Goal: Task Accomplishment & Management: Use online tool/utility

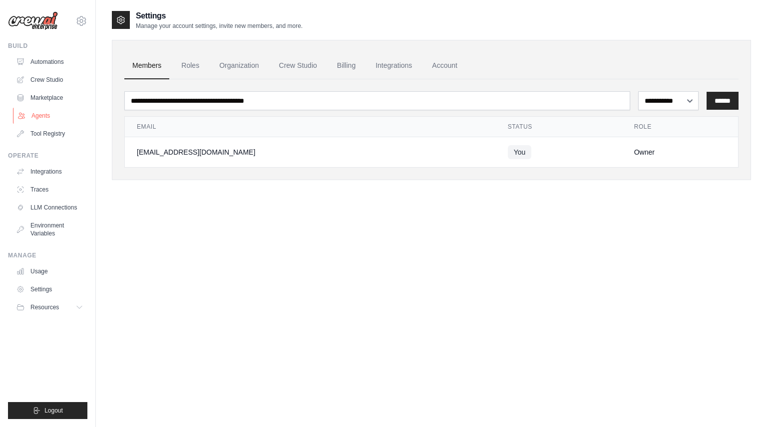
click at [34, 115] on link "Agents" at bounding box center [50, 116] width 75 height 16
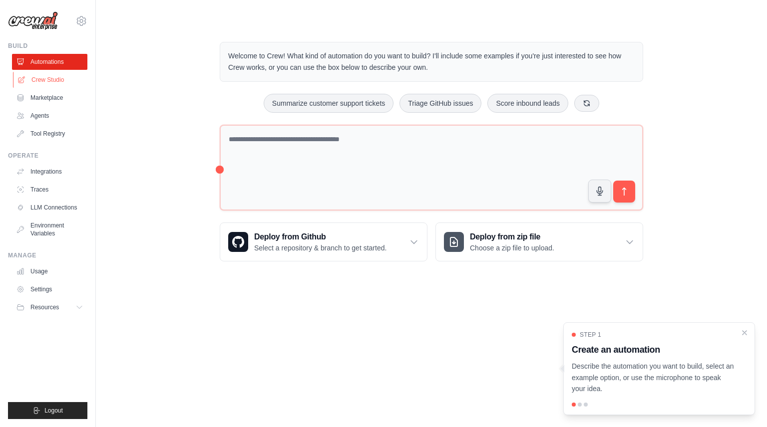
click at [51, 80] on link "Crew Studio" at bounding box center [50, 80] width 75 height 16
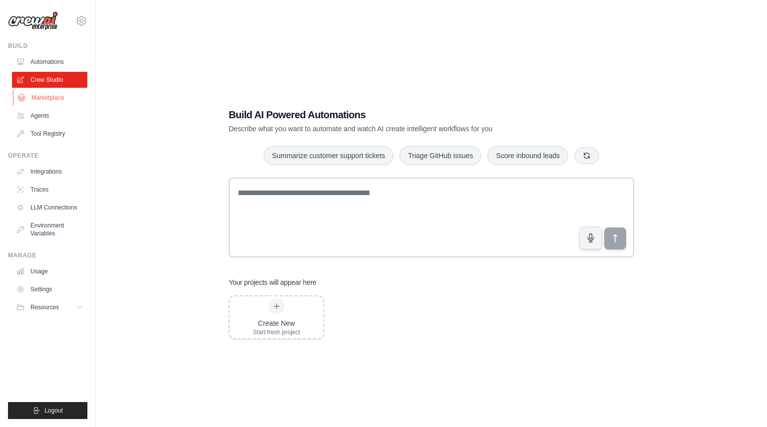
click at [57, 99] on link "Marketplace" at bounding box center [50, 98] width 75 height 16
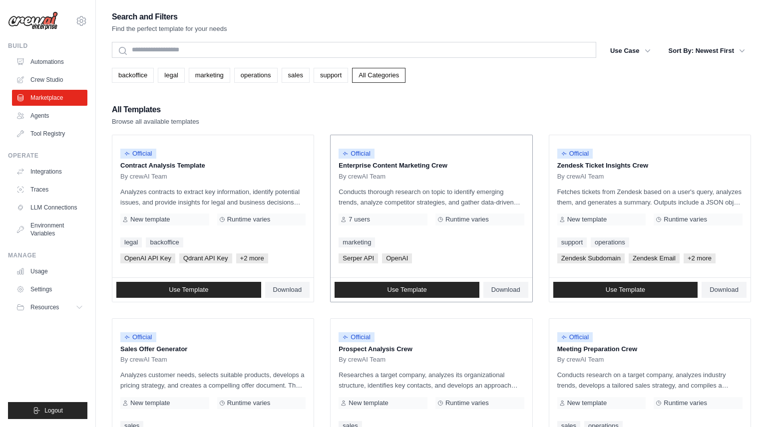
click at [427, 214] on div "7 users" at bounding box center [382, 220] width 89 height 12
click at [455, 217] on span "Runtime varies" at bounding box center [466, 220] width 43 height 8
click at [383, 217] on div "7 users" at bounding box center [382, 220] width 89 height 12
click at [425, 286] on span "Use Template" at bounding box center [406, 290] width 39 height 8
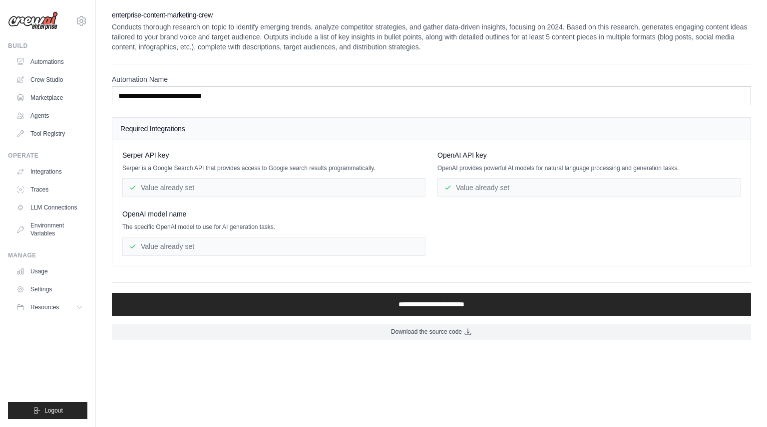
click at [468, 184] on div "Value already set" at bounding box center [588, 187] width 303 height 19
click at [219, 247] on div "Value already set" at bounding box center [273, 246] width 303 height 19
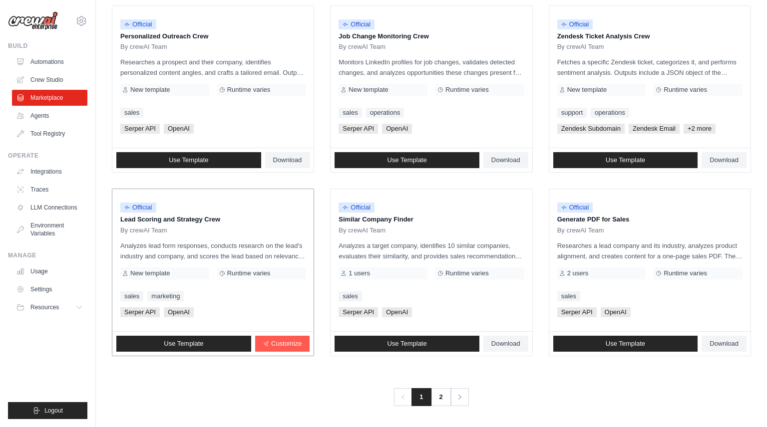
scroll to position [496, 0]
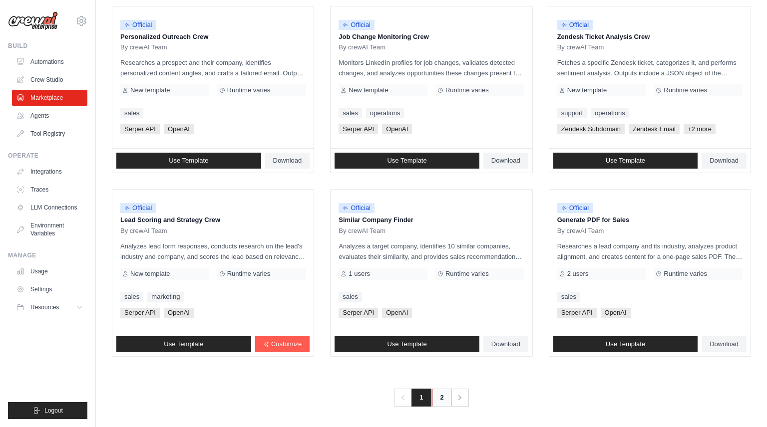
click at [439, 394] on link "2" at bounding box center [442, 398] width 20 height 18
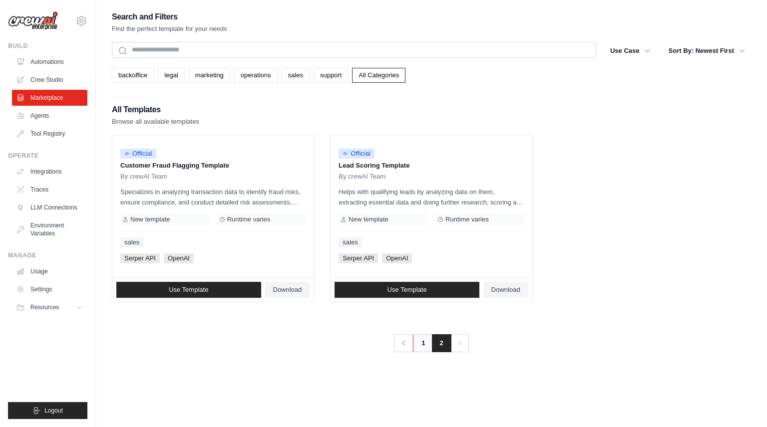
click at [418, 343] on link "1" at bounding box center [423, 343] width 20 height 18
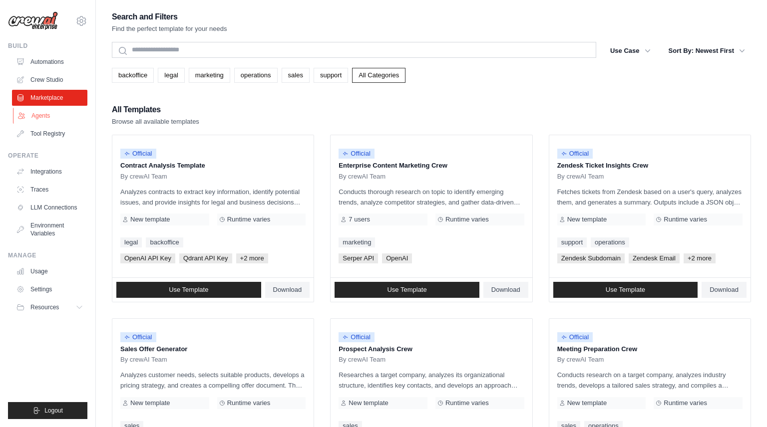
click at [42, 117] on link "Agents" at bounding box center [50, 116] width 75 height 16
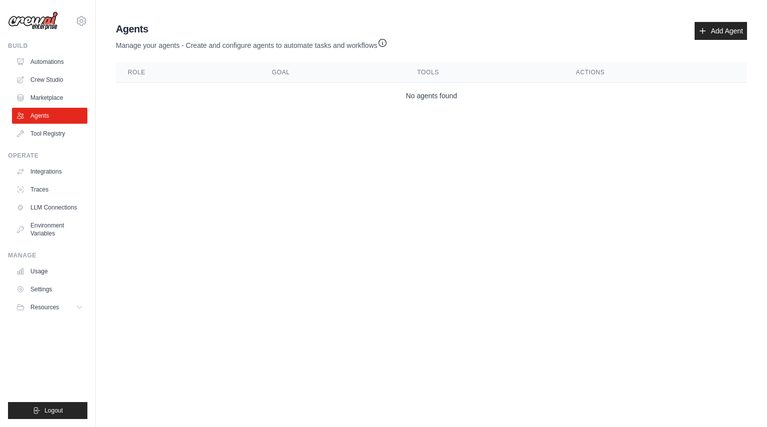
click at [45, 71] on ul "Automations Crew Studio Marketplace Agents Tool Registry" at bounding box center [49, 98] width 75 height 88
click at [44, 77] on link "Crew Studio" at bounding box center [50, 80] width 75 height 16
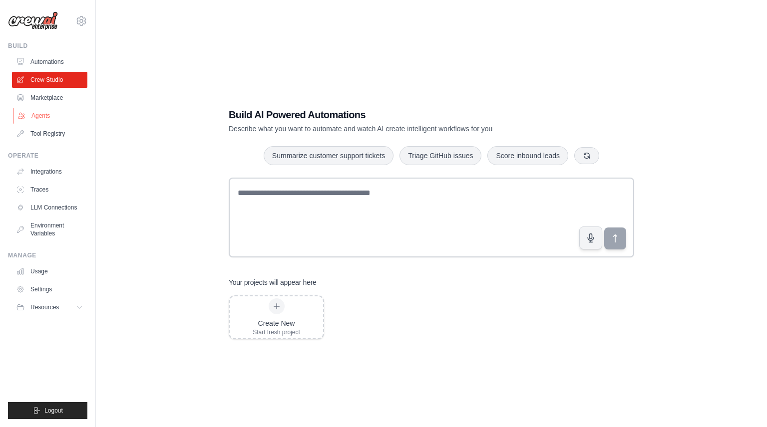
click at [45, 117] on link "Agents" at bounding box center [50, 116] width 75 height 16
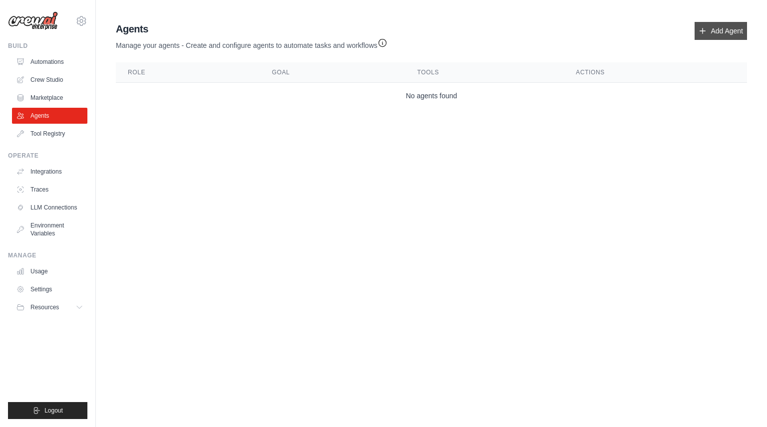
click at [706, 32] on icon at bounding box center [702, 31] width 8 height 8
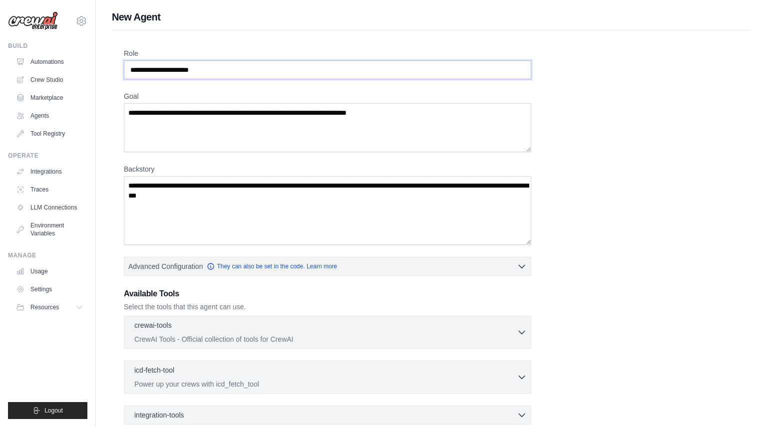
click at [162, 73] on input "Role" at bounding box center [327, 69] width 407 height 19
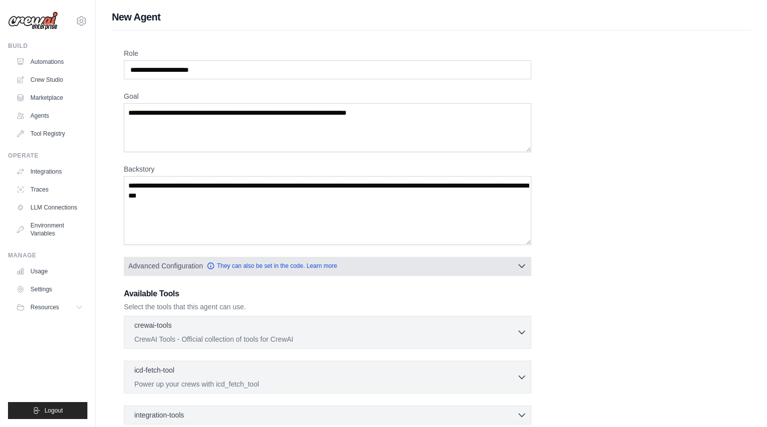
click at [458, 268] on button "Advanced Configuration They can also be set in the code. Learn more" at bounding box center [327, 266] width 406 height 18
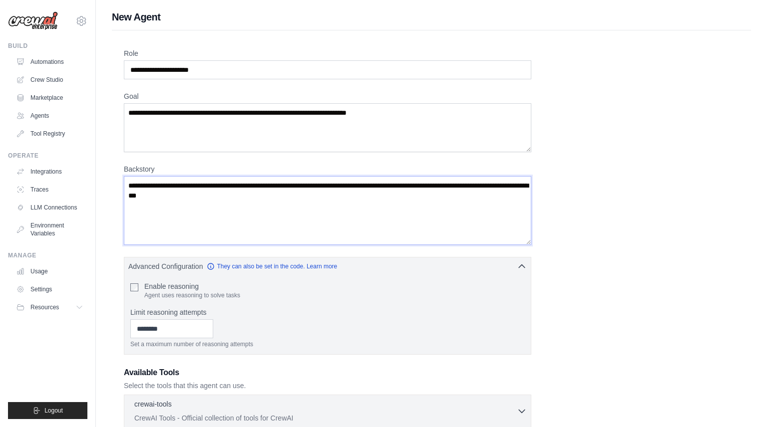
click at [389, 234] on textarea "Backstory" at bounding box center [327, 210] width 407 height 69
click at [419, 252] on div "Role Goal [GEOGRAPHIC_DATA] Advanced Configuration They can also be set in the …" at bounding box center [431, 308] width 615 height 521
click at [376, 193] on textarea "Backstory" at bounding box center [327, 210] width 407 height 69
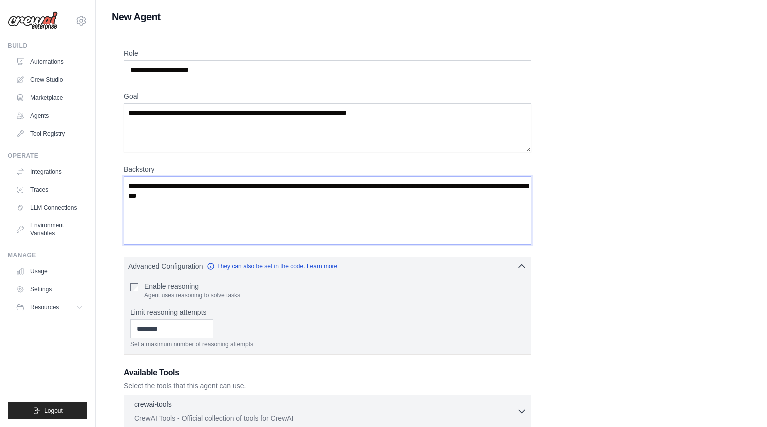
click at [371, 180] on textarea "Backstory" at bounding box center [327, 210] width 407 height 69
click at [364, 185] on textarea "Backstory" at bounding box center [327, 210] width 407 height 69
click at [600, 232] on div "Role Goal [GEOGRAPHIC_DATA] Advanced Configuration They can also be set in the …" at bounding box center [431, 308] width 615 height 521
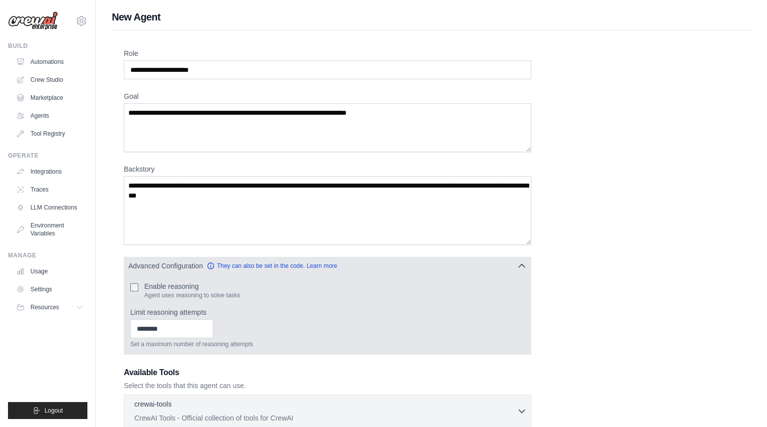
click at [523, 263] on icon "button" at bounding box center [522, 266] width 10 height 10
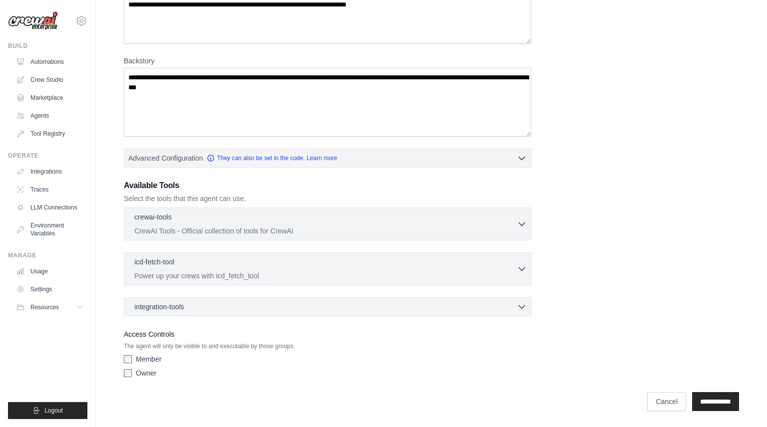
scroll to position [108, 0]
click at [225, 306] on div "integration-tools 0 selected" at bounding box center [330, 307] width 392 height 10
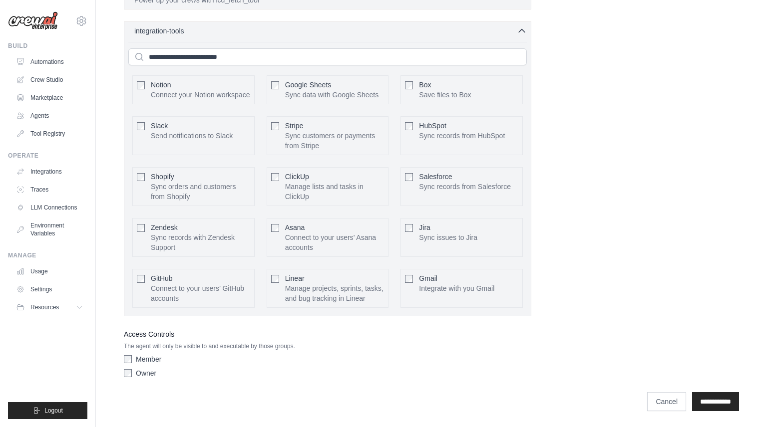
scroll to position [384, 0]
click at [128, 363] on div "Member" at bounding box center [327, 359] width 407 height 10
click at [254, 351] on div "Access Controls The agent will only be visible to and executable by those group…" at bounding box center [327, 355] width 407 height 54
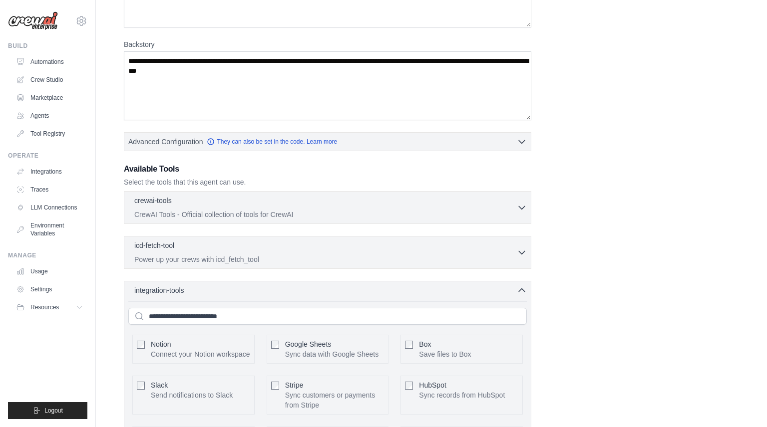
scroll to position [127, 0]
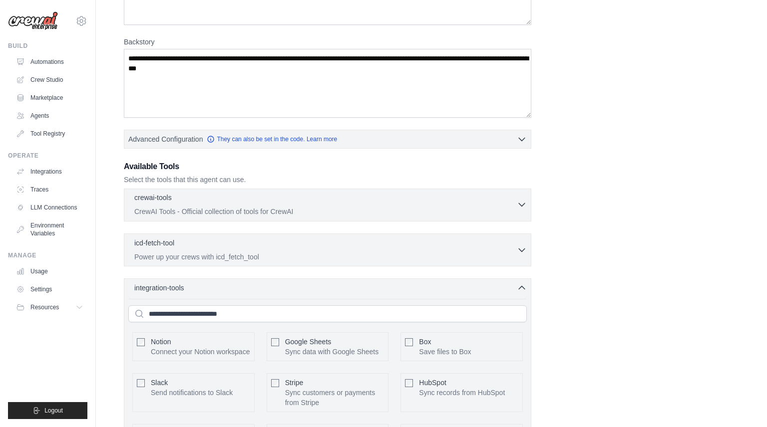
click at [262, 211] on p "CrewAI Tools - Official collection of tools for CrewAI" at bounding box center [325, 212] width 382 height 10
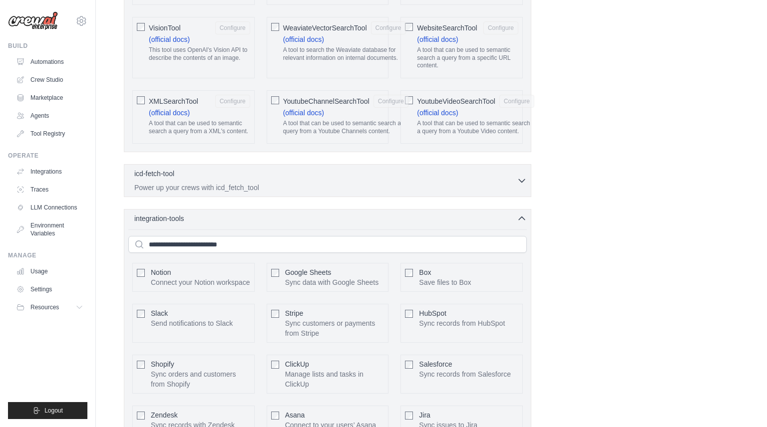
scroll to position [2076, 0]
click at [39, 113] on link "Agents" at bounding box center [50, 116] width 75 height 16
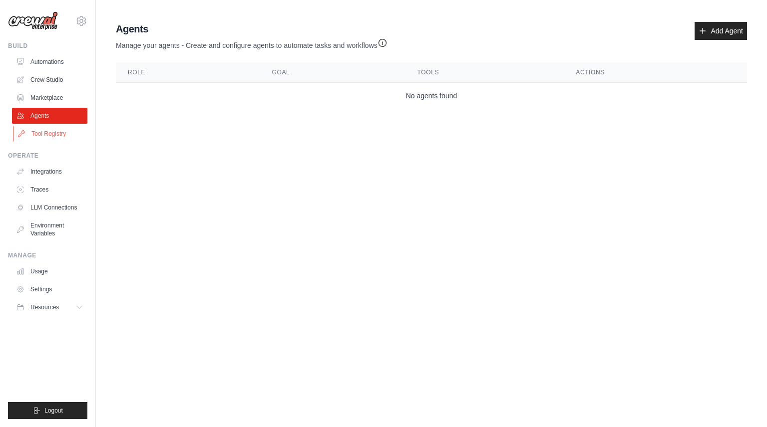
click at [48, 135] on link "Tool Registry" at bounding box center [50, 134] width 75 height 16
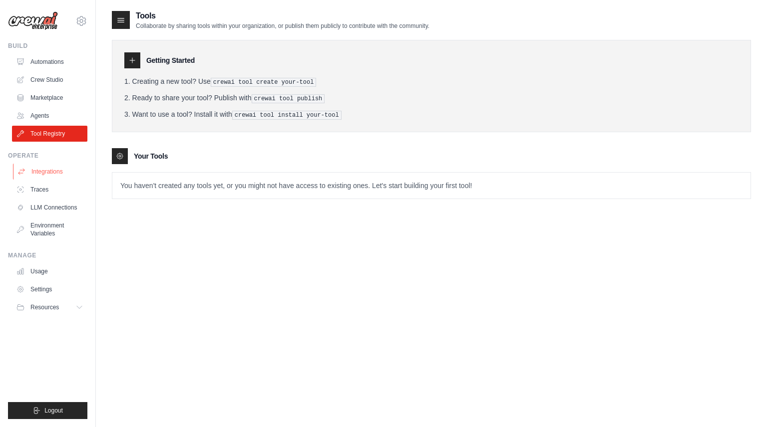
click at [48, 173] on link "Integrations" at bounding box center [50, 172] width 75 height 16
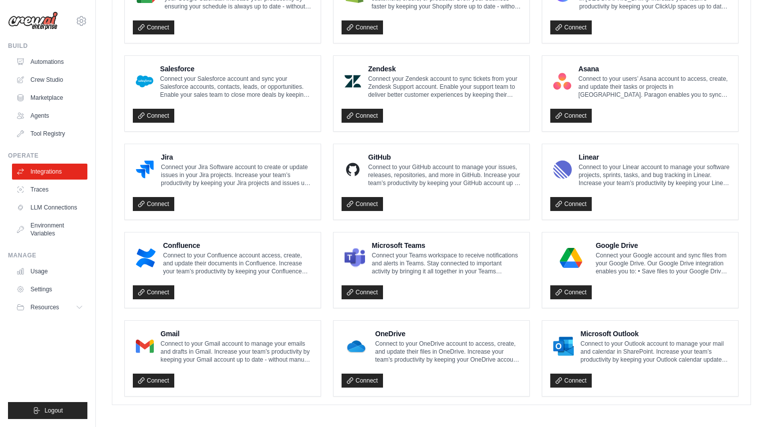
scroll to position [508, 0]
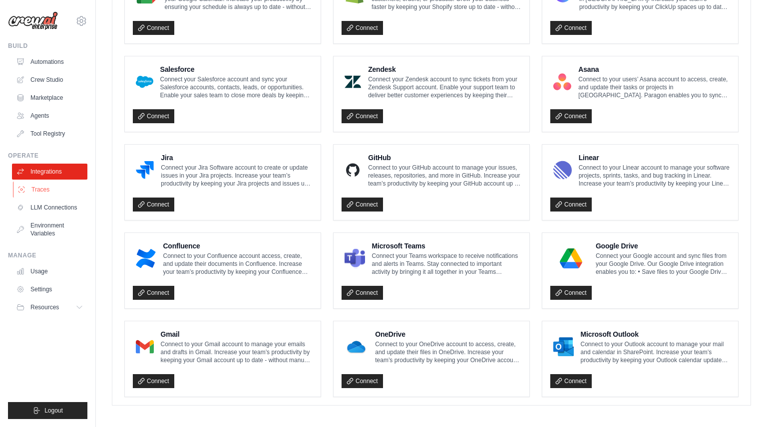
click at [39, 190] on link "Traces" at bounding box center [50, 190] width 75 height 16
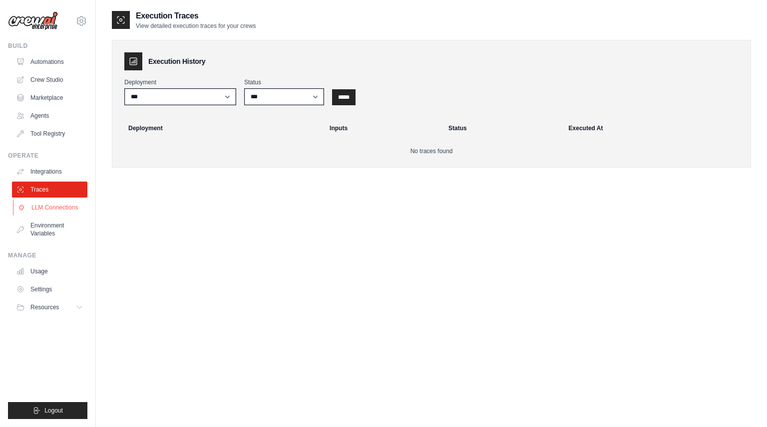
click at [54, 211] on link "LLM Connections" at bounding box center [50, 208] width 75 height 16
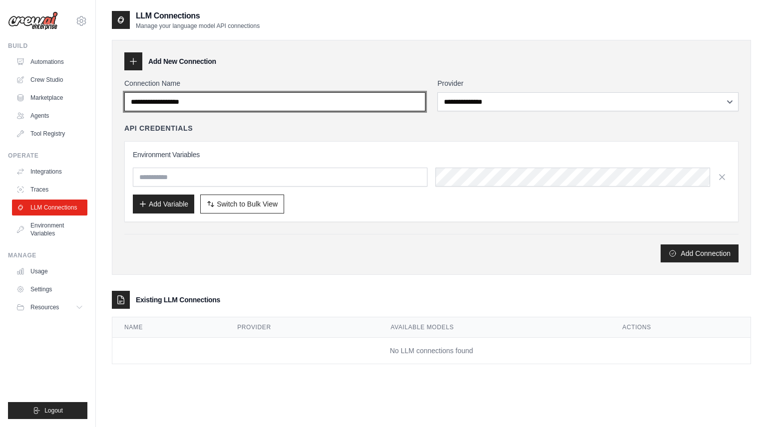
click at [416, 100] on input "Connection Name" at bounding box center [274, 101] width 301 height 19
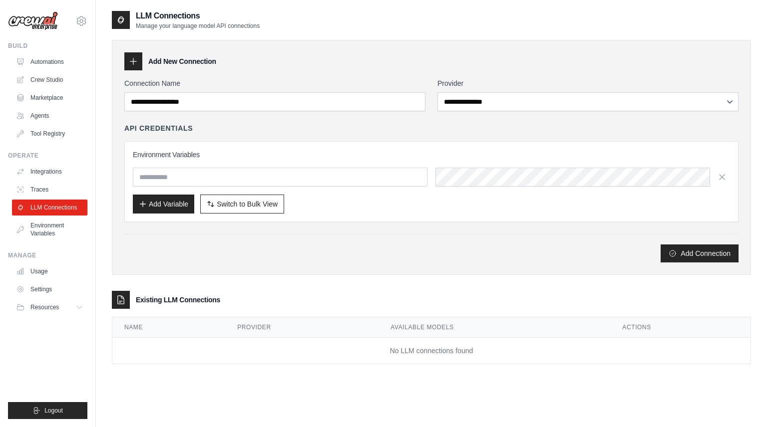
click at [446, 56] on div "Add New Connection" at bounding box center [431, 61] width 614 height 18
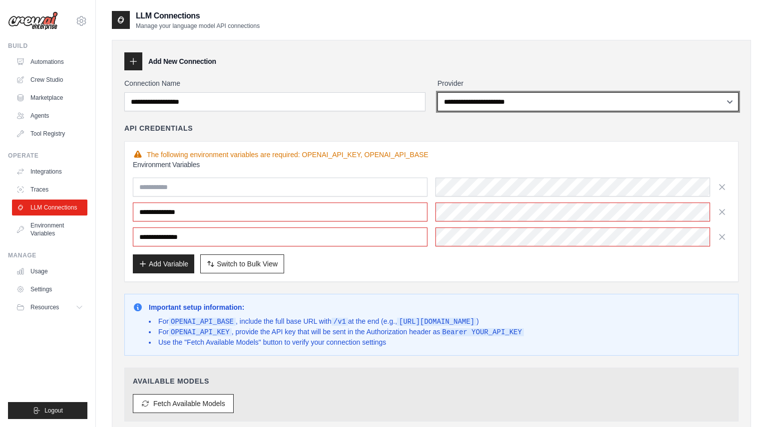
select select "******"
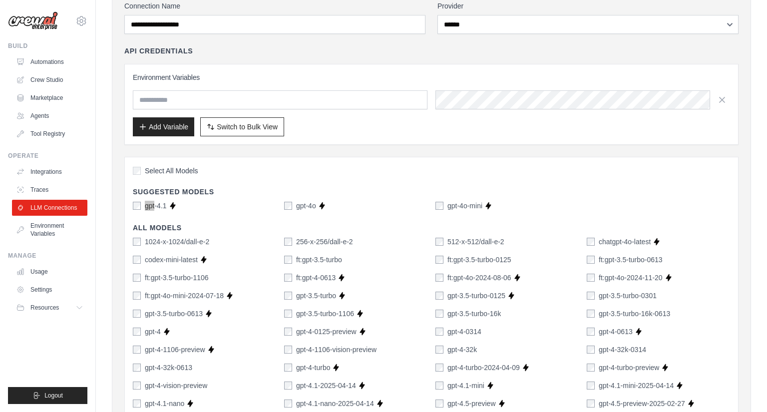
scroll to position [383, 0]
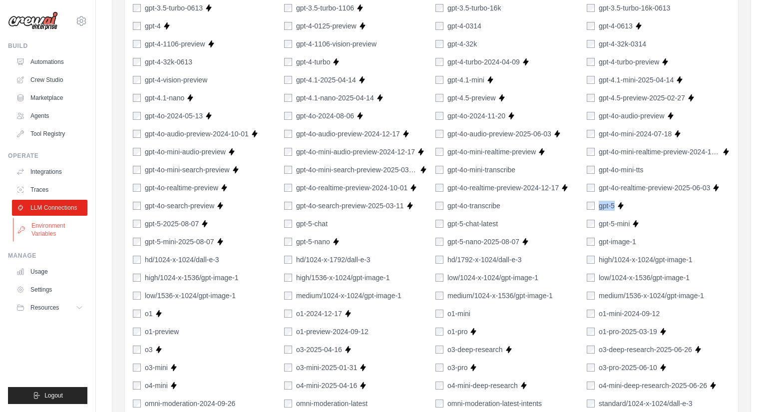
click at [46, 225] on link "Environment Variables" at bounding box center [50, 230] width 75 height 24
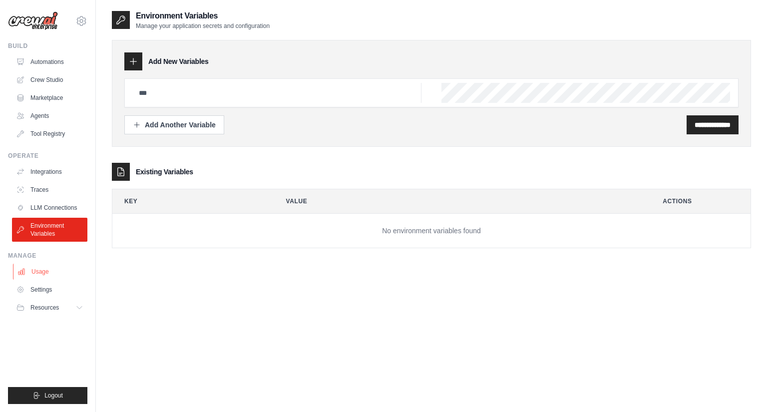
click at [38, 270] on link "Usage" at bounding box center [50, 272] width 75 height 16
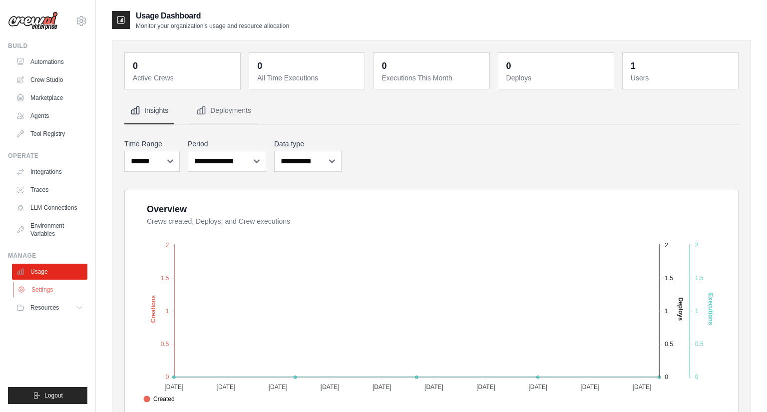
click at [41, 292] on link "Settings" at bounding box center [50, 290] width 75 height 16
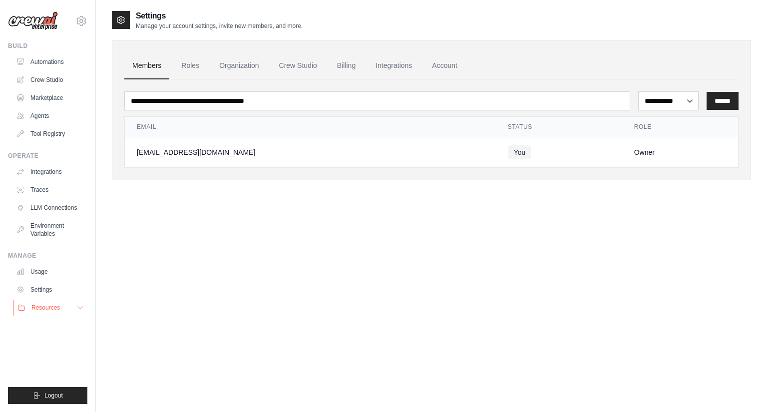
click at [50, 306] on span "Resources" at bounding box center [45, 308] width 28 height 8
click at [54, 368] on span "Video Tutorials" at bounding box center [54, 370] width 39 height 8
